Goal: Task Accomplishment & Management: Complete application form

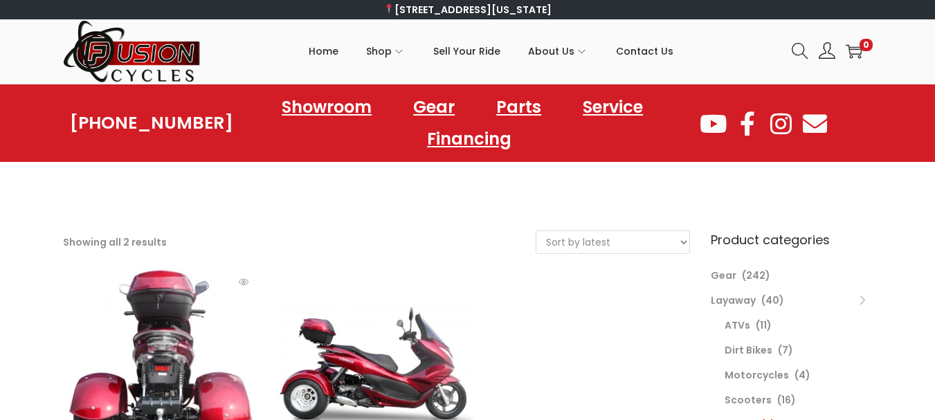
drag, startPoint x: 0, startPoint y: 0, endPoint x: 208, endPoint y: 350, distance: 407.0
click at [208, 350] on link at bounding box center [160, 365] width 195 height 195
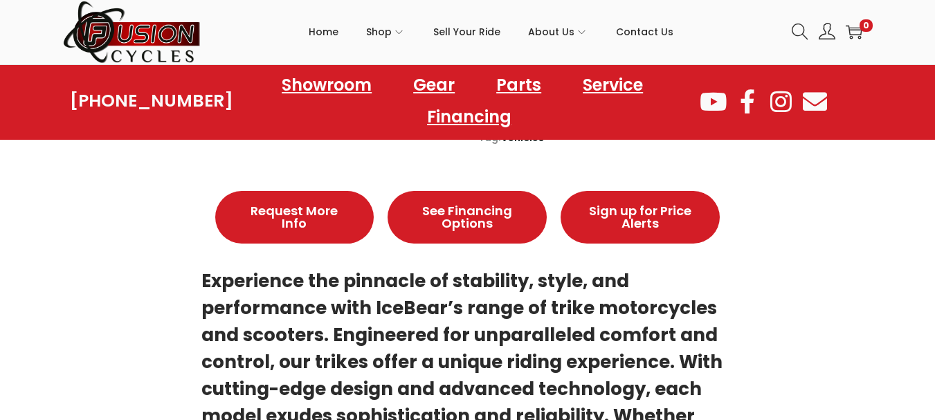
scroll to position [579, 0]
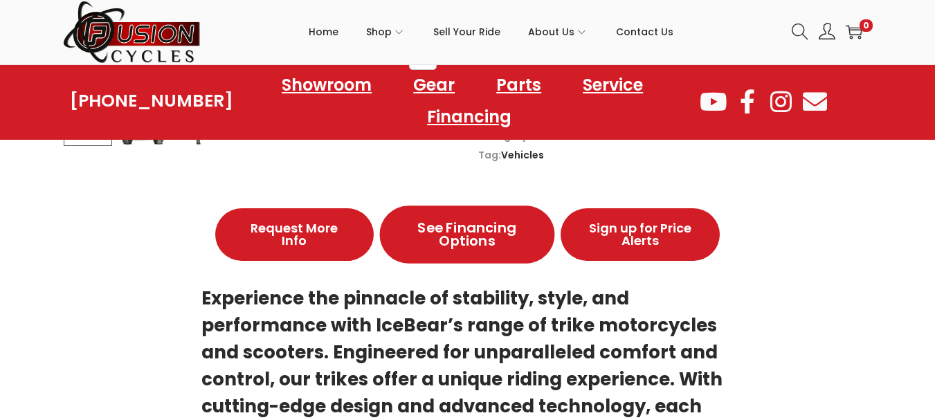
click at [470, 233] on span "See Financing Options" at bounding box center [468, 235] width 114 height 28
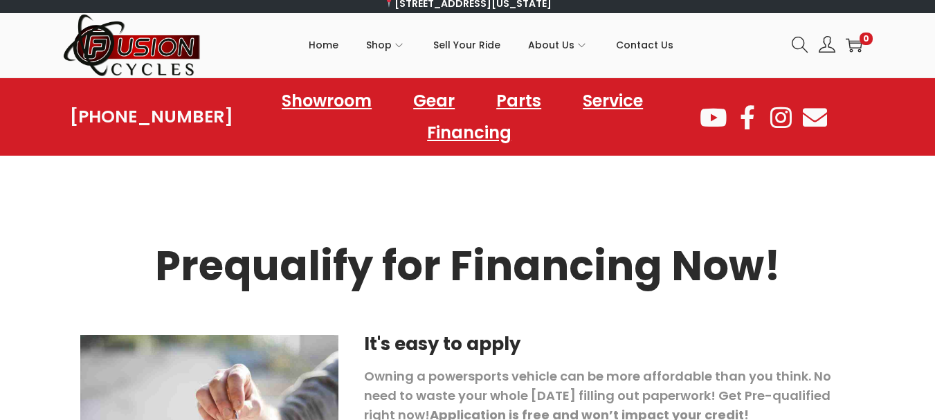
scroll to position [9, 0]
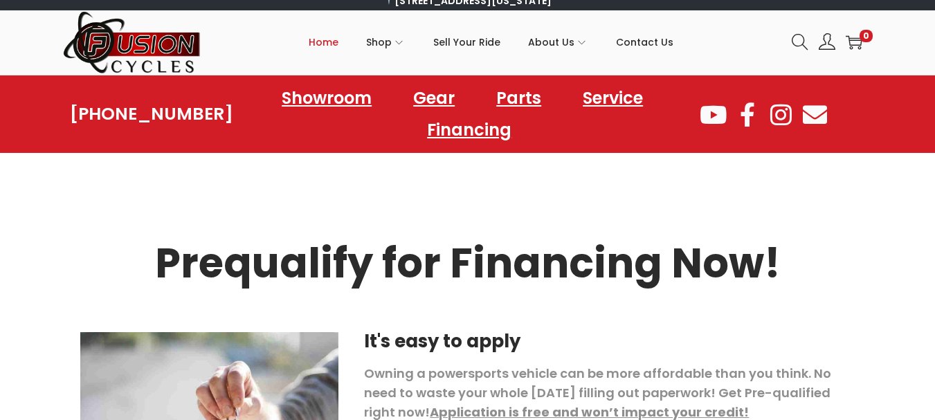
click at [325, 44] on span "Home" at bounding box center [324, 42] width 30 height 35
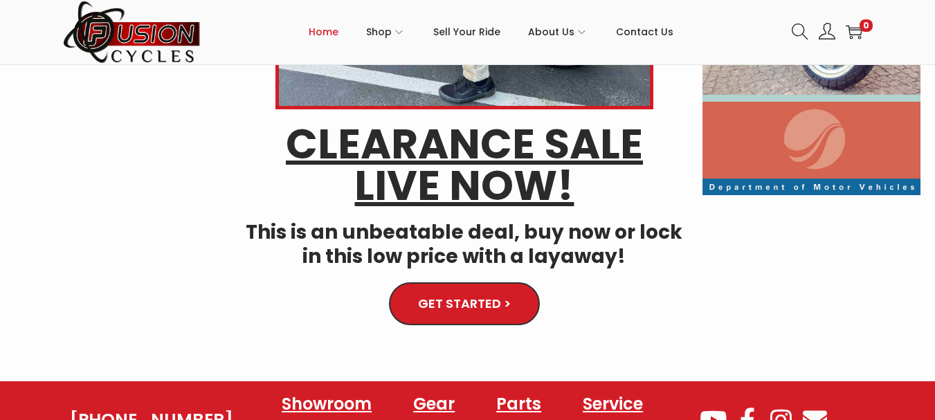
scroll to position [420, 0]
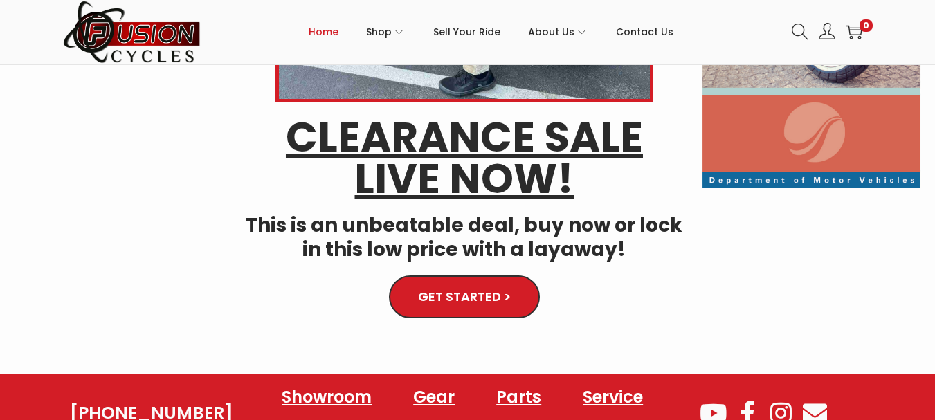
click at [461, 297] on span "GET STARTED >" at bounding box center [464, 297] width 91 height 12
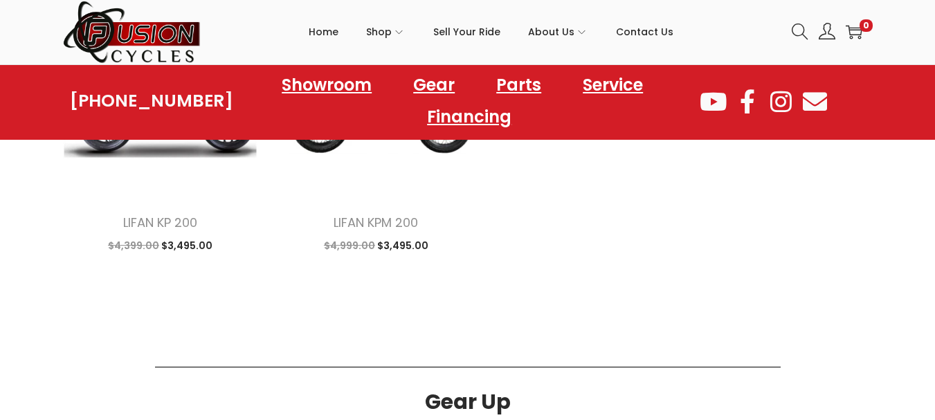
scroll to position [224, 0]
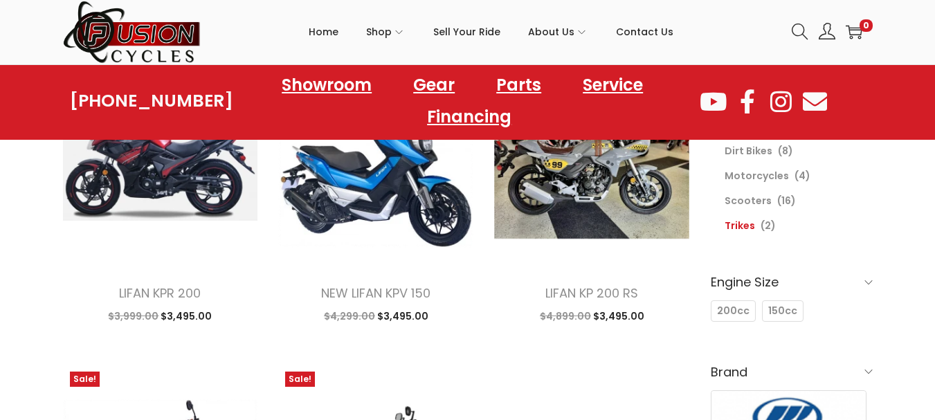
click at [741, 227] on link "Trikes" at bounding box center [740, 226] width 30 height 14
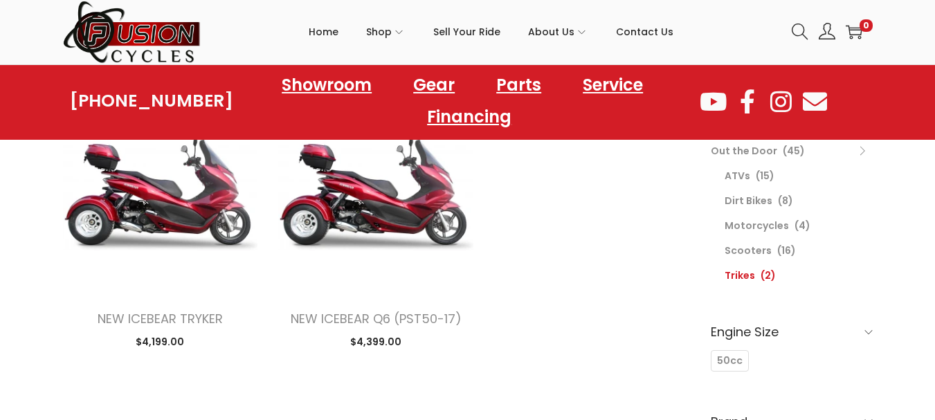
scroll to position [180, 0]
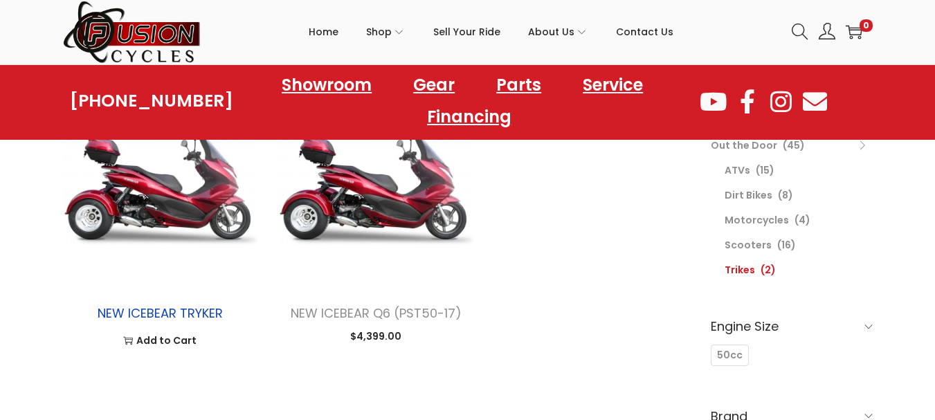
click at [159, 320] on link "NEW ICEBEAR TRYKER" at bounding box center [160, 313] width 125 height 17
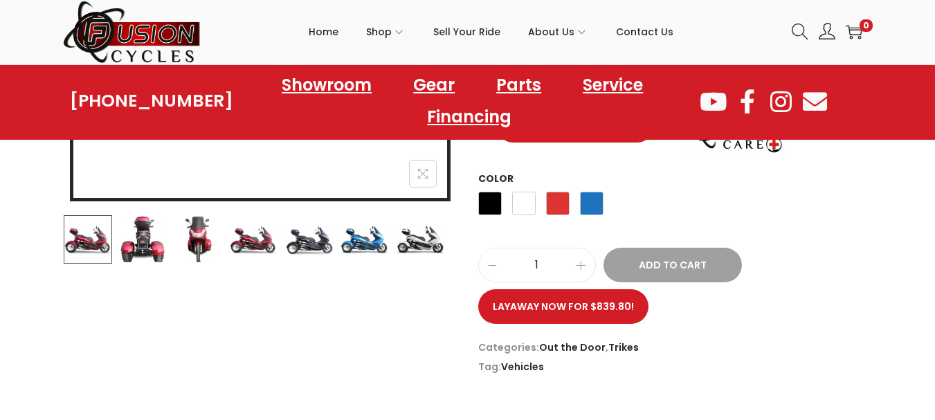
scroll to position [470, 0]
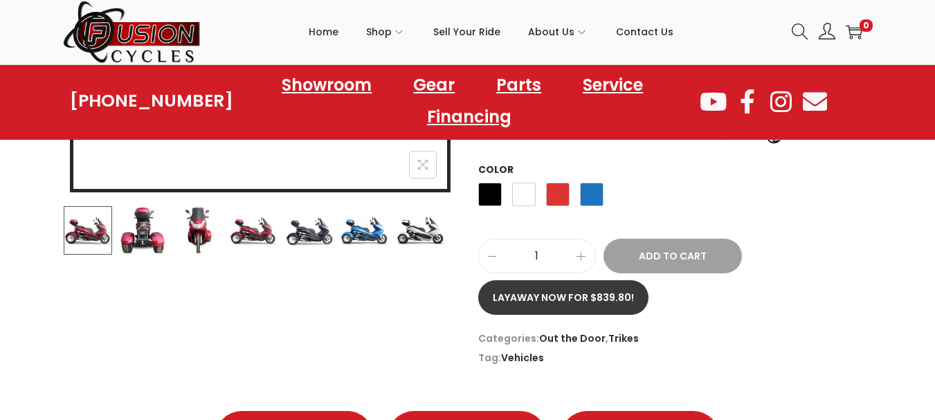
click at [559, 287] on link "Layaway now for $839.80!" at bounding box center [563, 297] width 170 height 35
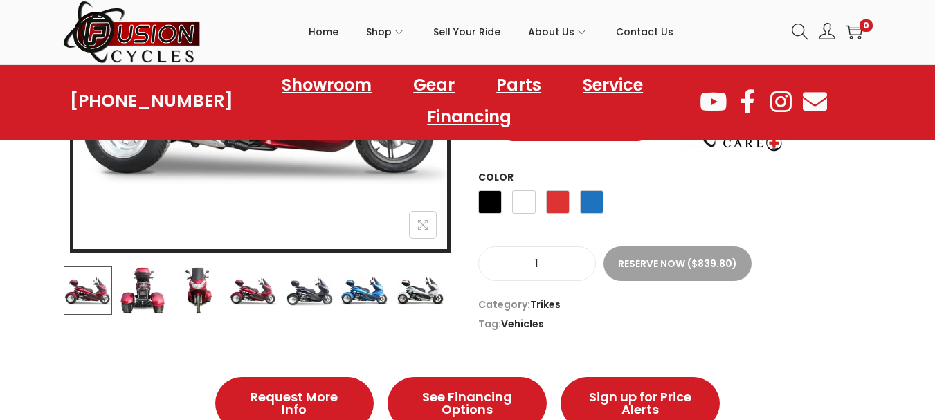
scroll to position [418, 0]
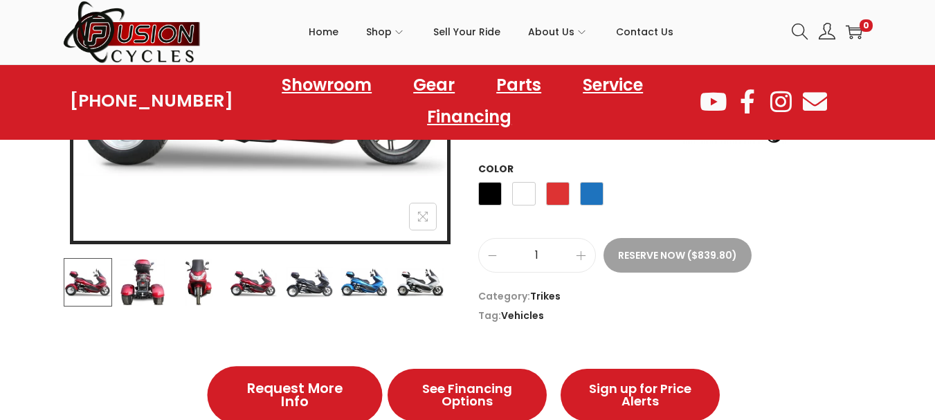
click at [296, 406] on span "Request More Info" at bounding box center [294, 395] width 114 height 28
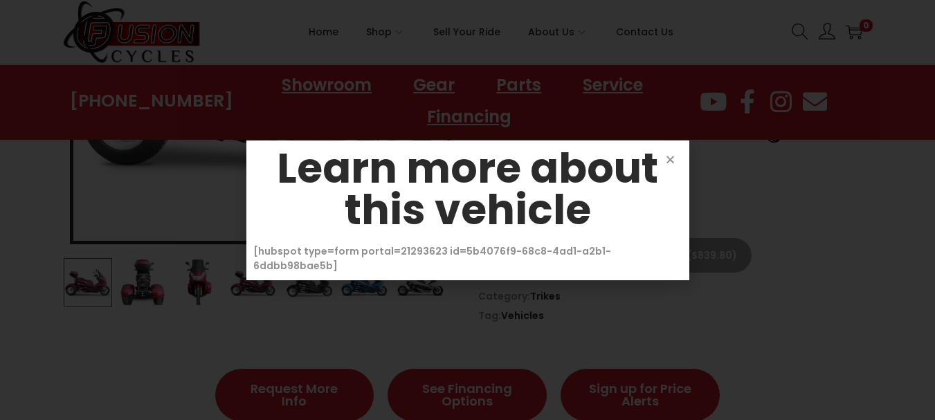
click at [673, 165] on icon "Close" at bounding box center [670, 159] width 10 height 10
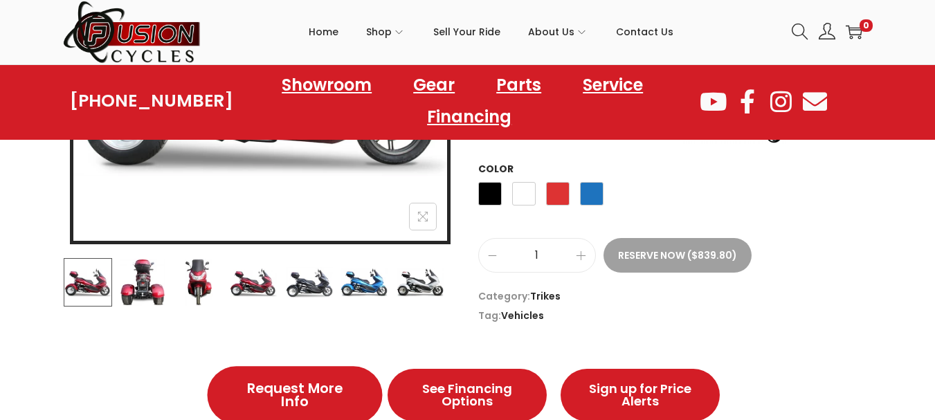
scroll to position [420, 0]
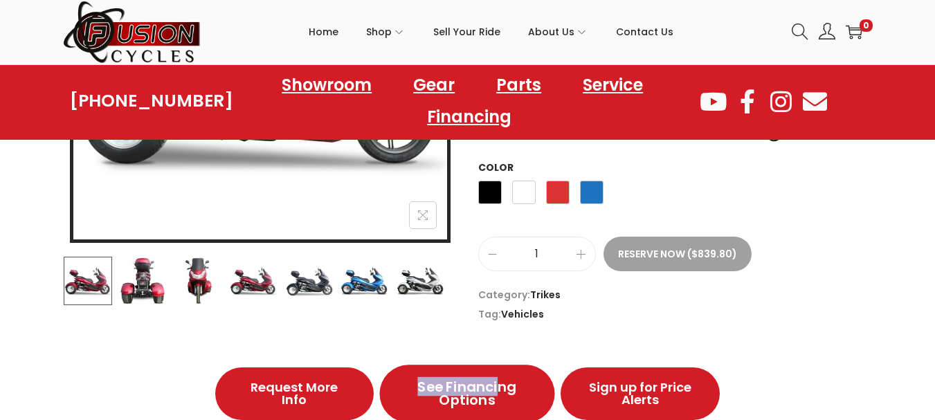
drag, startPoint x: 539, startPoint y: 335, endPoint x: 498, endPoint y: 393, distance: 70.5
click at [498, 393] on span "See Financing Options" at bounding box center [468, 394] width 114 height 28
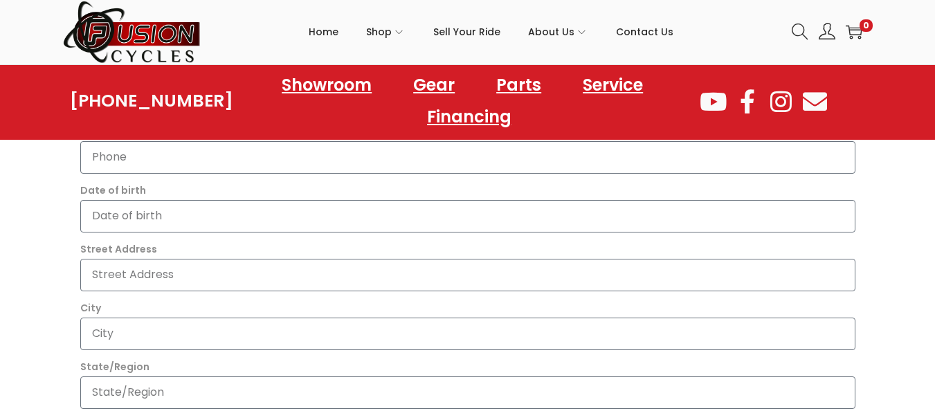
scroll to position [190, 0]
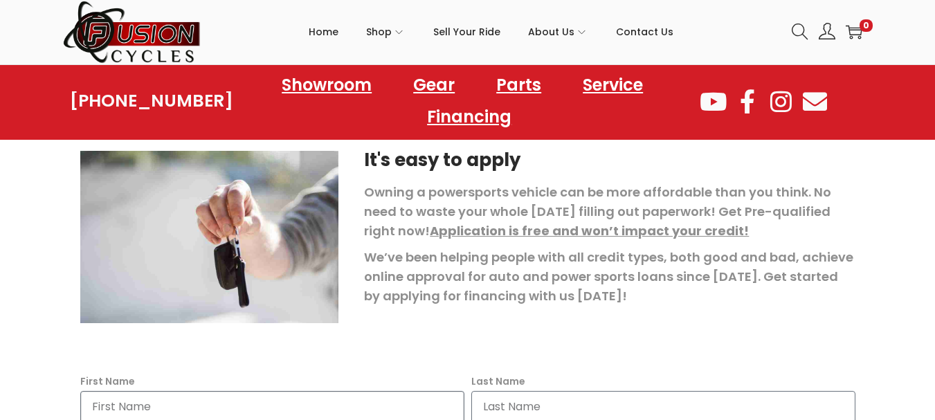
click at [324, 407] on input "First Name" at bounding box center [272, 407] width 384 height 33
type input "Pearl"
type input "[PERSON_NAME]"
type input "[EMAIL_ADDRESS][DOMAIN_NAME]"
type input "[STREET_ADDRESS]"
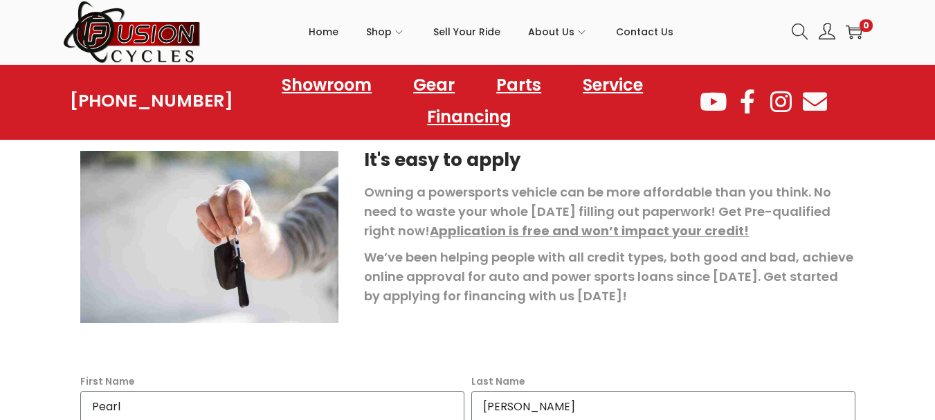
type input "[GEOGRAPHIC_DATA] [GEOGRAPHIC_DATA]"
type input "KY"
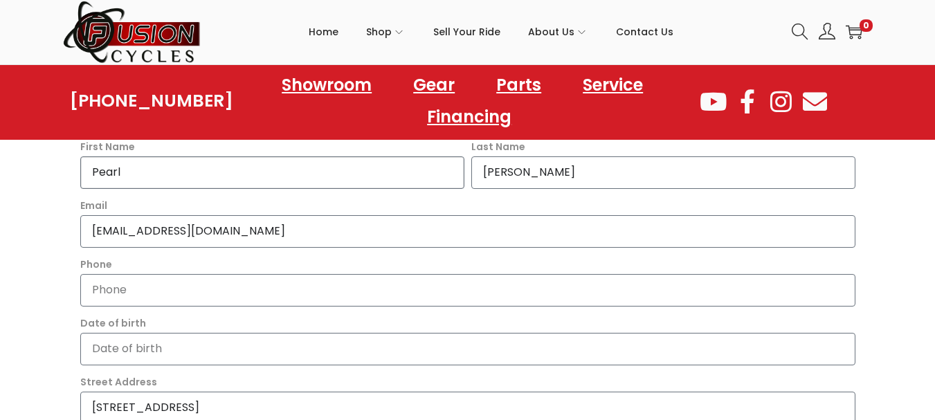
scroll to position [428, 0]
click at [611, 289] on input "Phone" at bounding box center [467, 287] width 775 height 33
type input "5024318040"
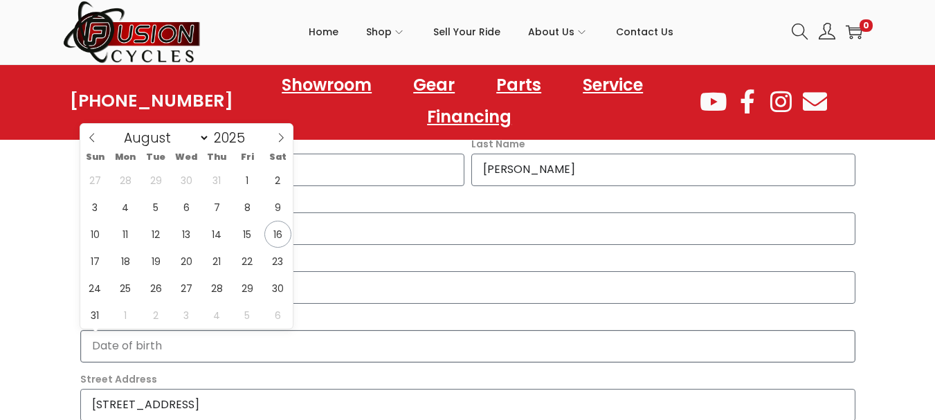
click at [406, 341] on input "Date of birth" at bounding box center [467, 346] width 775 height 33
click at [283, 134] on icon at bounding box center [281, 138] width 10 height 10
click at [200, 137] on select "January February March April May June July August September October November De…" at bounding box center [164, 137] width 93 height 20
select select "5"
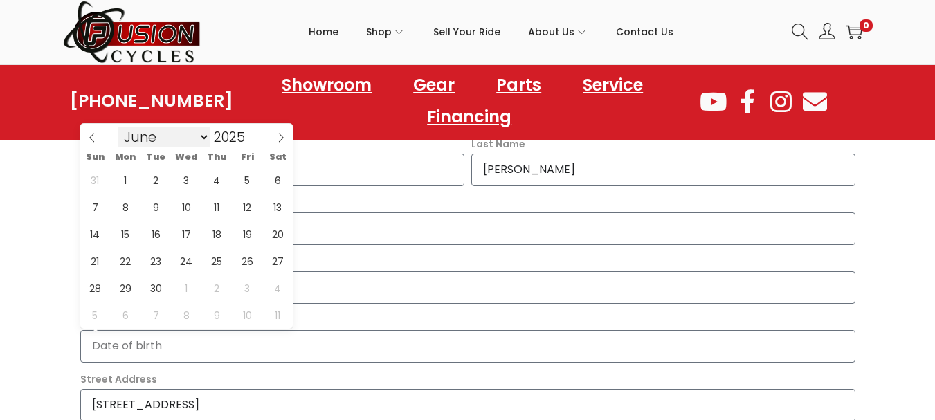
click at [118, 127] on select "January February March April May June July August September October November De…" at bounding box center [164, 137] width 93 height 20
click at [248, 139] on span at bounding box center [251, 143] width 10 height 10
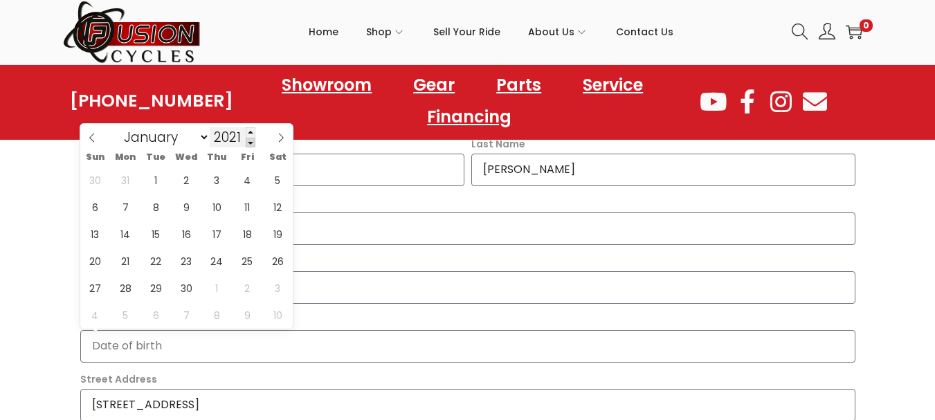
click at [248, 139] on span at bounding box center [251, 143] width 10 height 10
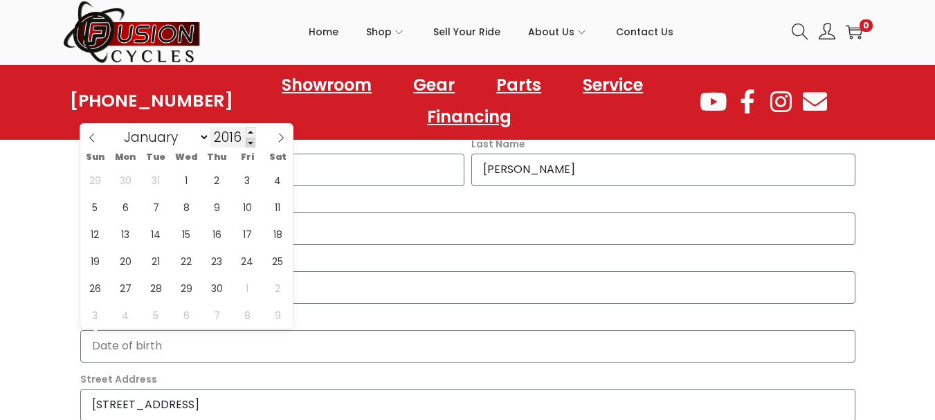
click at [248, 139] on span at bounding box center [251, 143] width 10 height 10
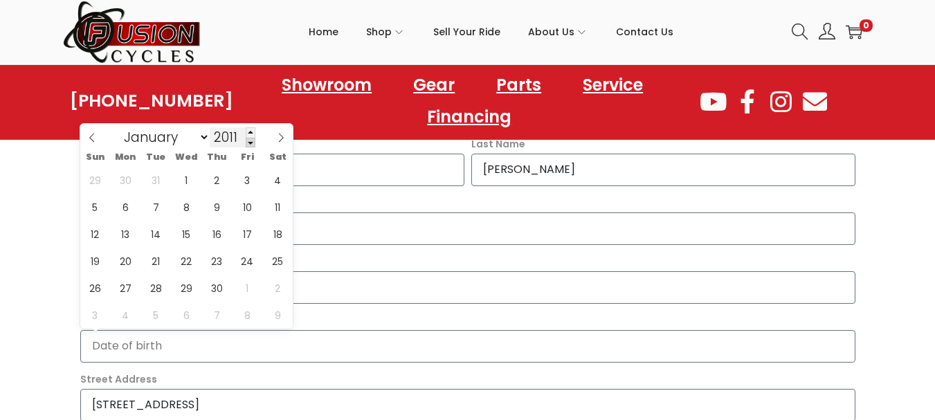
click at [248, 139] on span at bounding box center [251, 143] width 10 height 10
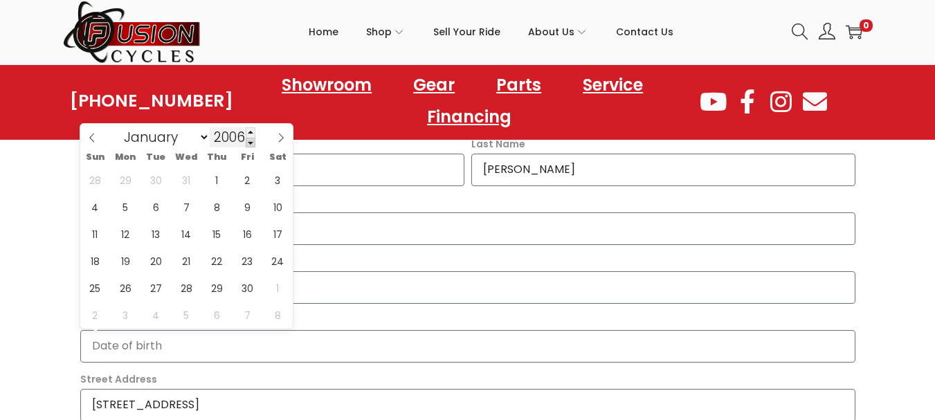
click at [248, 139] on span at bounding box center [251, 143] width 10 height 10
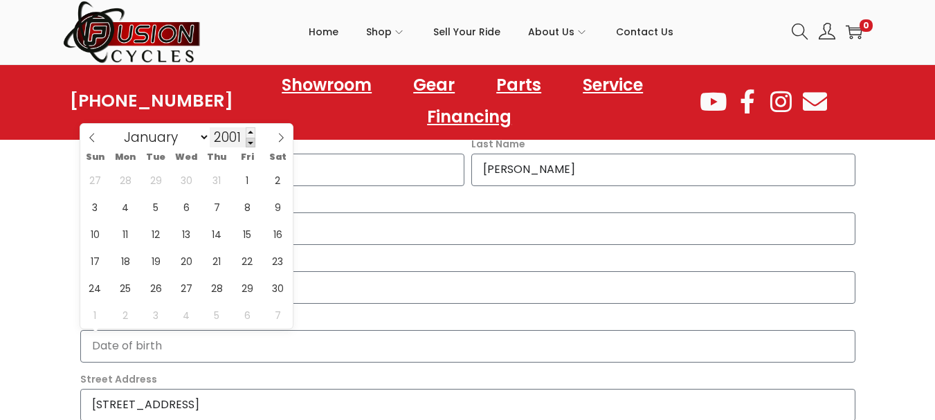
click at [248, 139] on span at bounding box center [251, 143] width 10 height 10
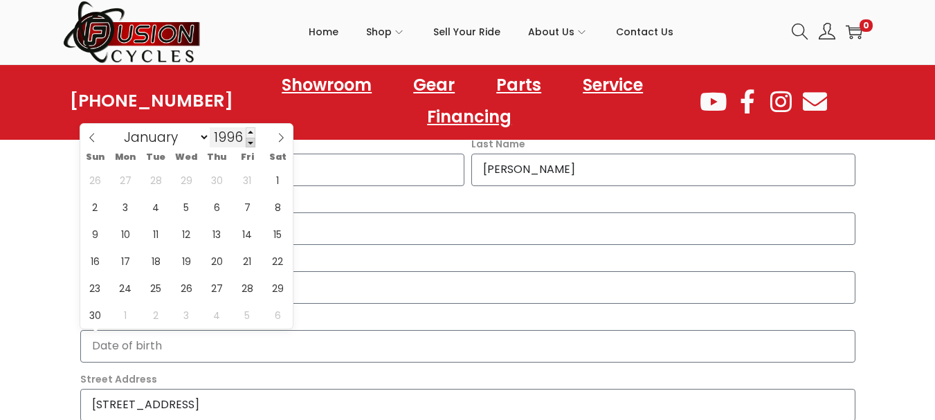
click at [248, 139] on span at bounding box center [251, 143] width 10 height 10
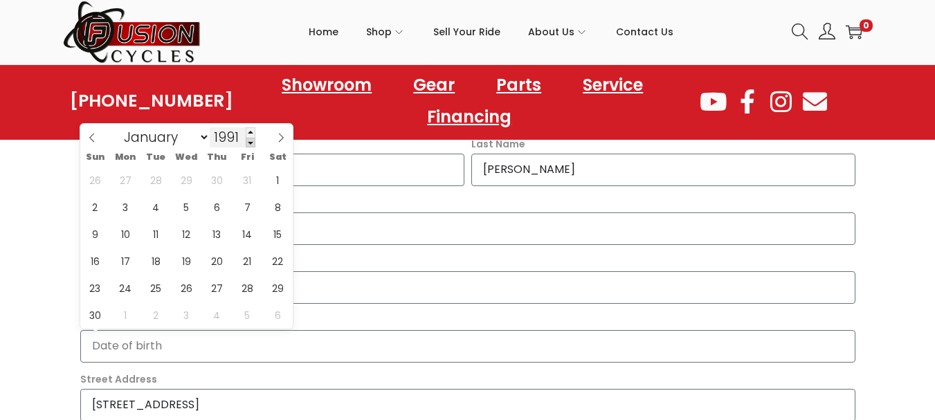
click at [248, 139] on span at bounding box center [251, 143] width 10 height 10
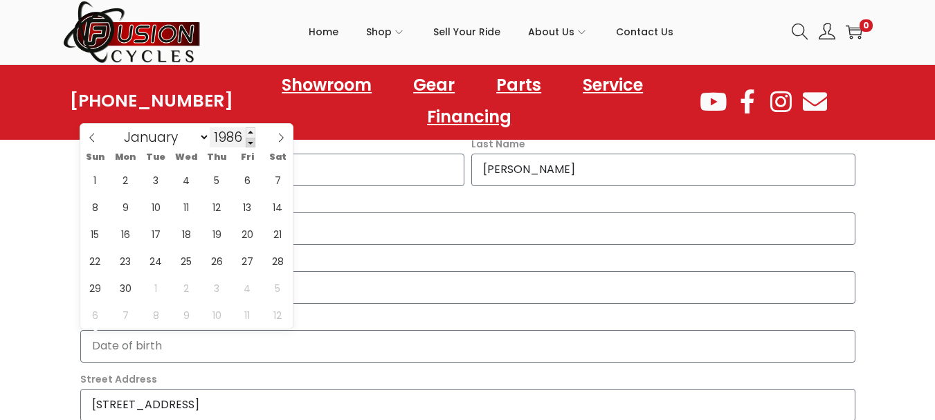
click at [248, 139] on span at bounding box center [251, 143] width 10 height 10
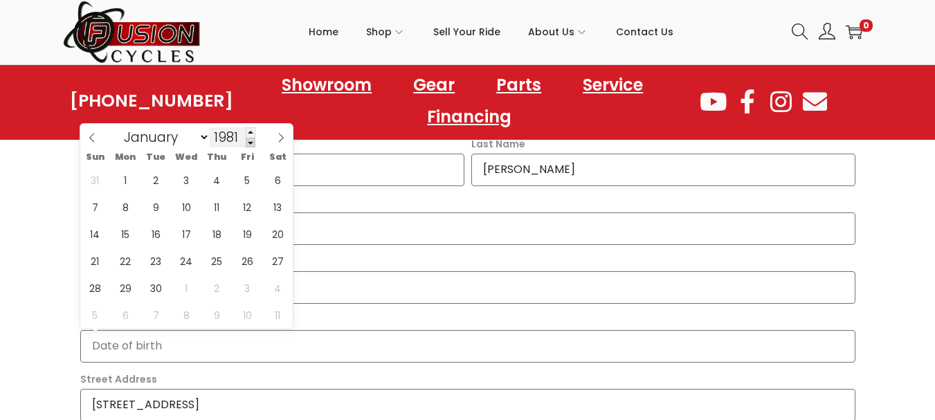
click at [248, 139] on span at bounding box center [251, 143] width 10 height 10
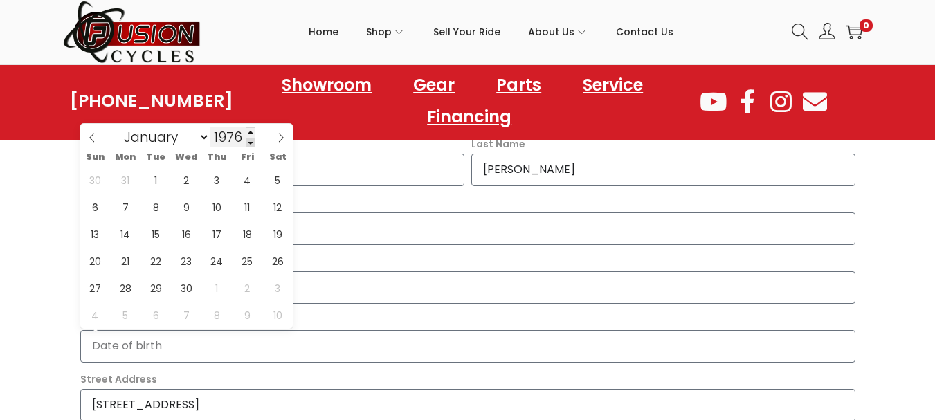
click at [248, 139] on span at bounding box center [251, 143] width 10 height 10
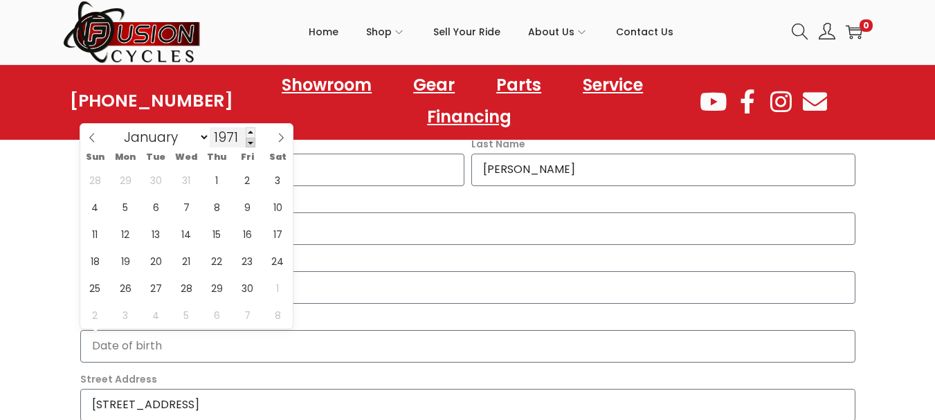
click at [248, 139] on span at bounding box center [251, 143] width 10 height 10
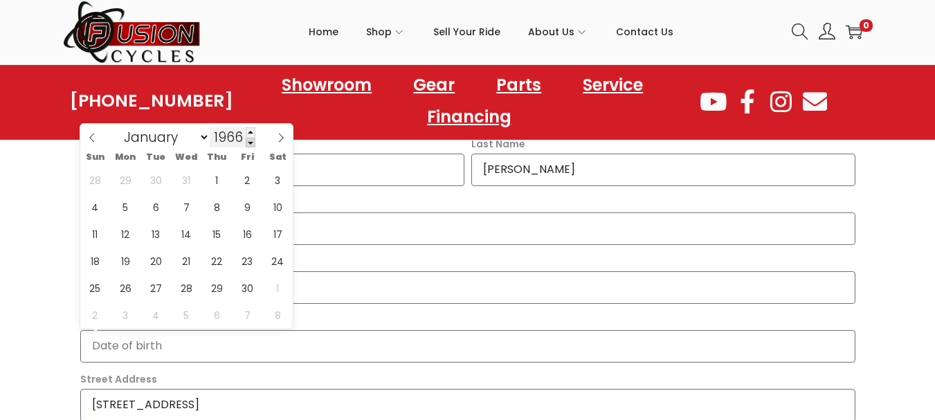
click at [248, 139] on span at bounding box center [251, 143] width 10 height 10
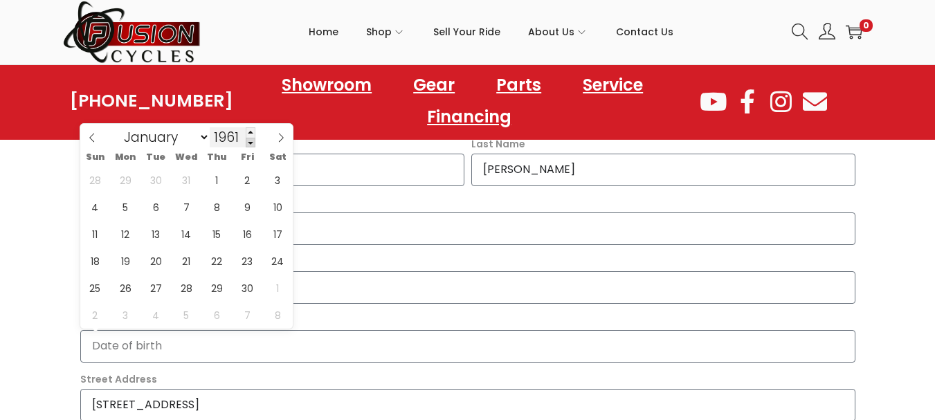
click at [248, 139] on span at bounding box center [251, 143] width 10 height 10
type input "1958"
click at [92, 180] on span "1" at bounding box center [95, 180] width 27 height 27
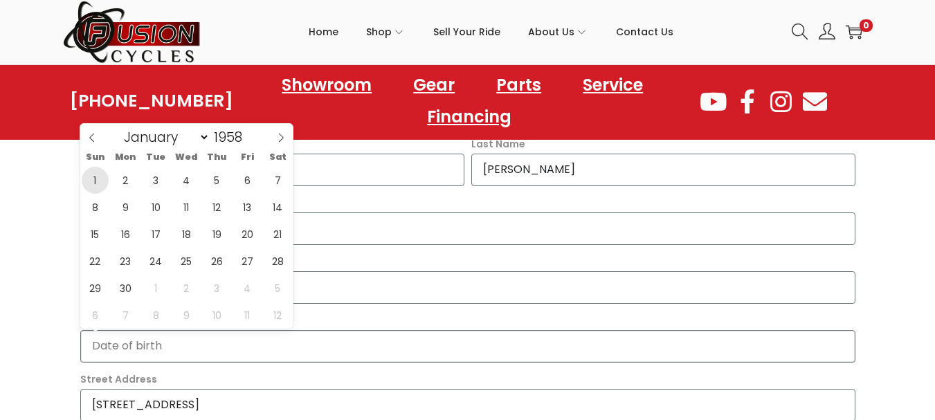
type input "[DATE]"
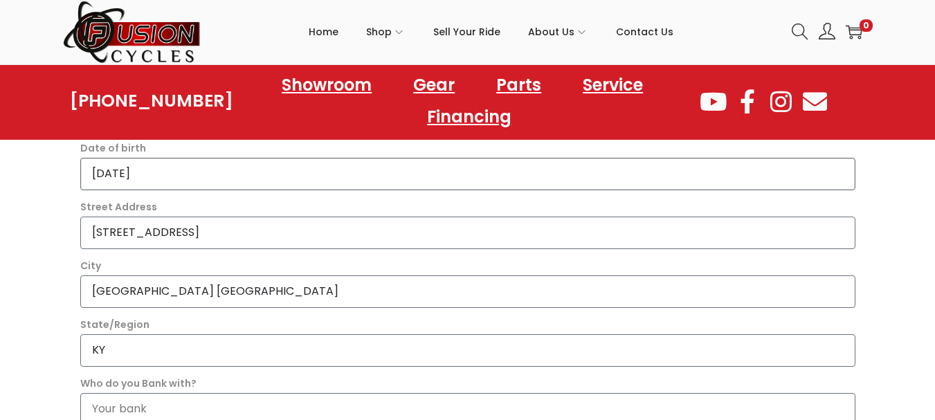
scroll to position [606, 0]
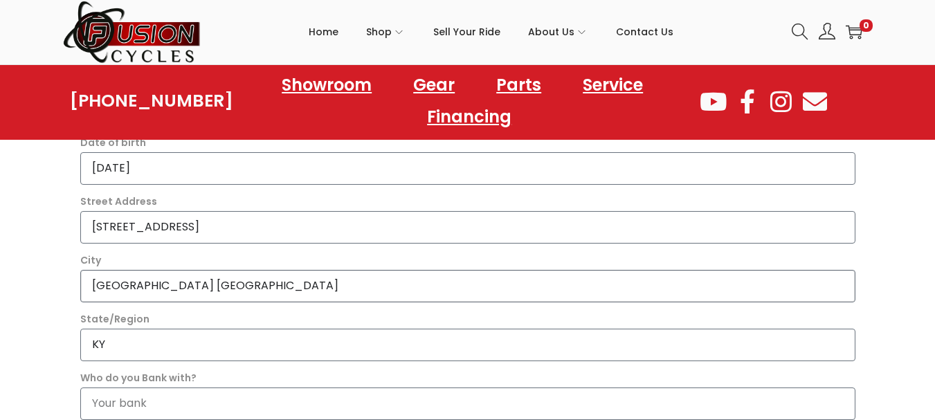
click at [194, 284] on input "[GEOGRAPHIC_DATA] [GEOGRAPHIC_DATA]" at bounding box center [467, 286] width 775 height 33
type input "[GEOGRAPHIC_DATA]"
click at [928, 177] on section "It's easy to apply Owning a powersports vehicle can be more affordable than you…" at bounding box center [467, 285] width 935 height 1113
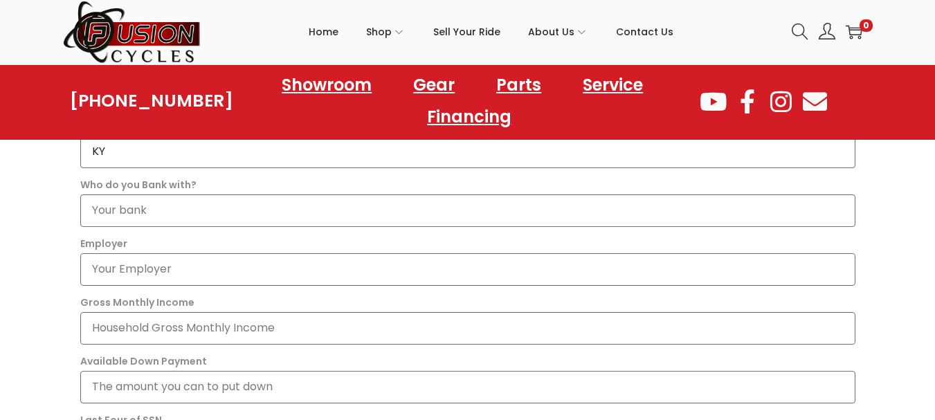
scroll to position [701, 0]
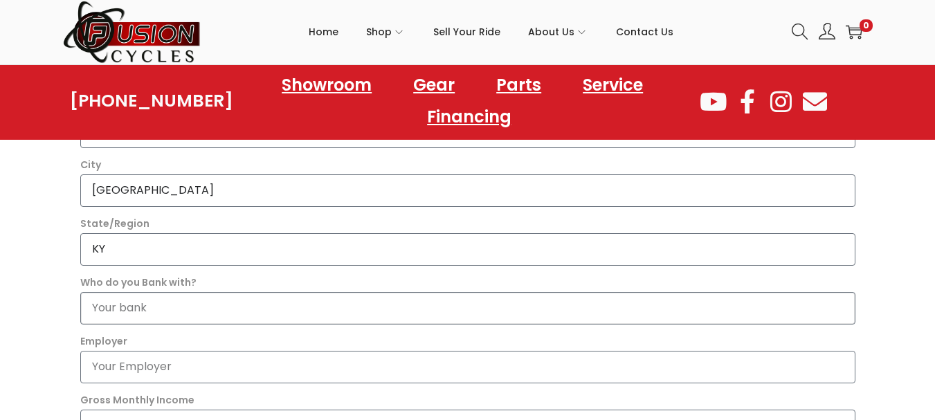
click at [431, 312] on input "Who do you Bank with?" at bounding box center [467, 308] width 775 height 33
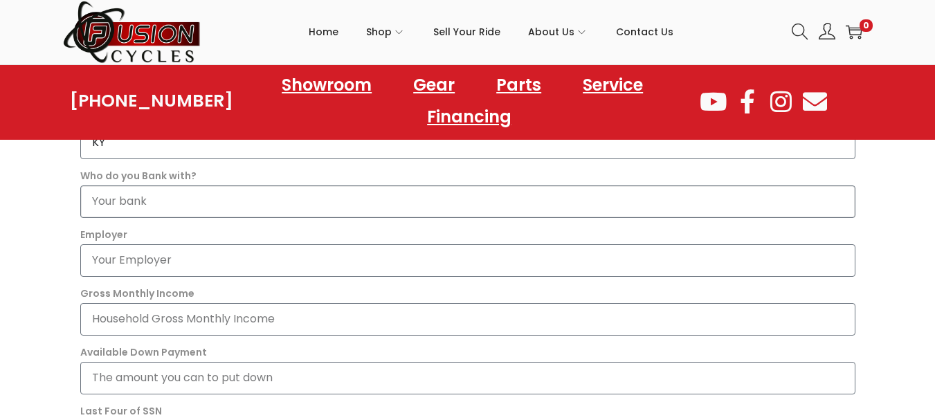
scroll to position [805, 0]
